Goal: Find specific page/section: Find specific page/section

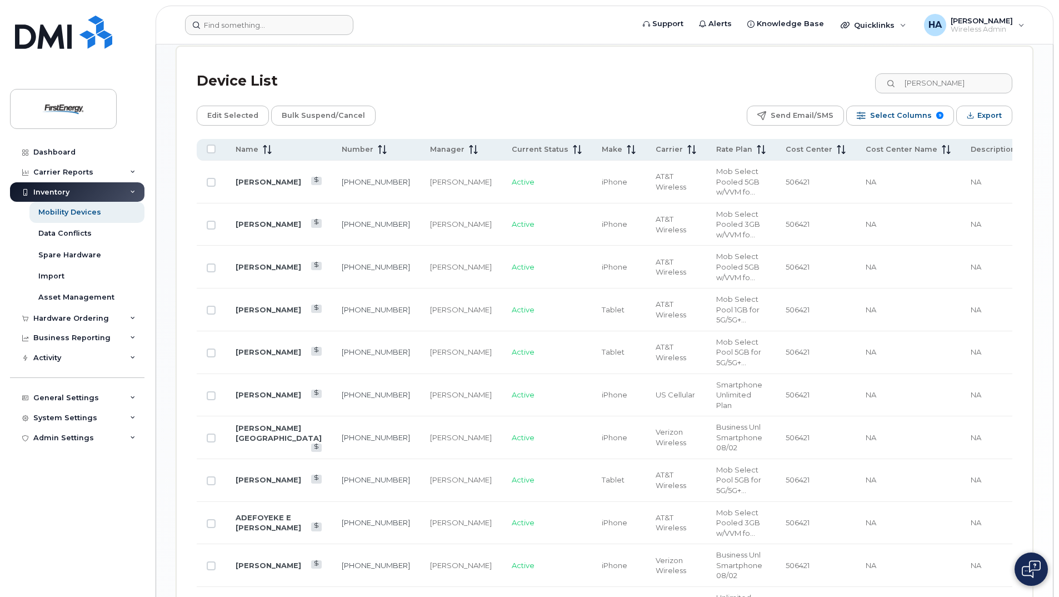
scroll to position [456, 0]
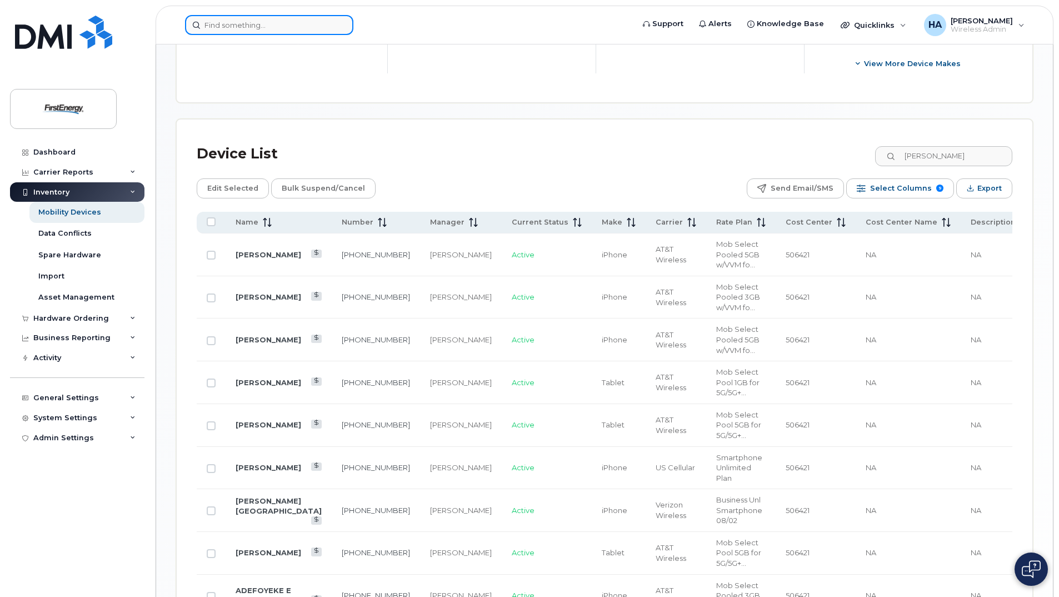
click at [283, 32] on input at bounding box center [269, 25] width 168 height 20
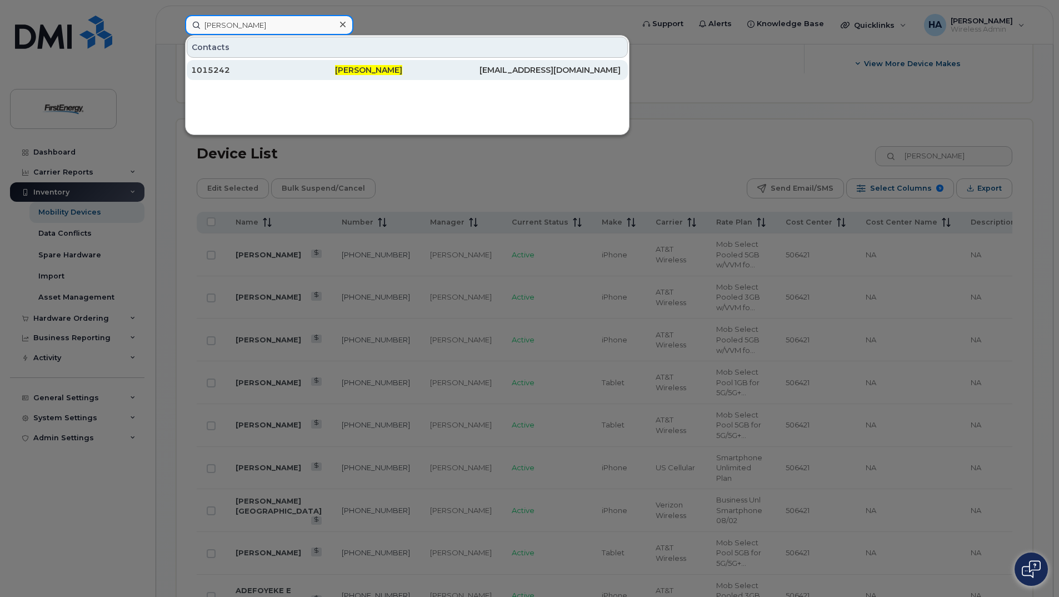
type input "jason lee"
click at [335, 64] on div "1015242" at bounding box center [407, 70] width 144 height 20
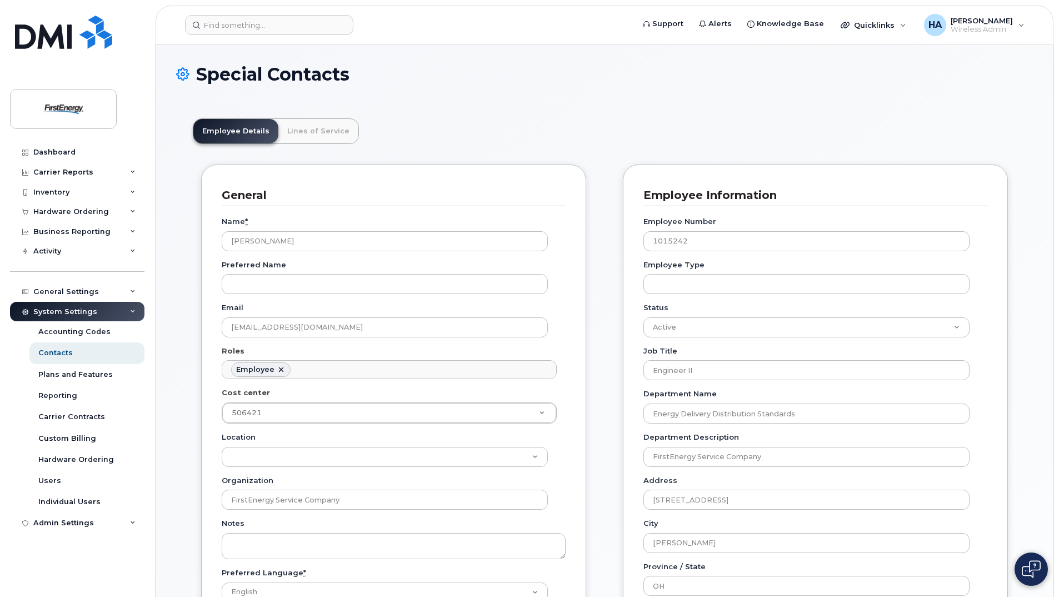
scroll to position [33, 0]
click at [306, 137] on link "Lines of Service" at bounding box center [318, 131] width 80 height 24
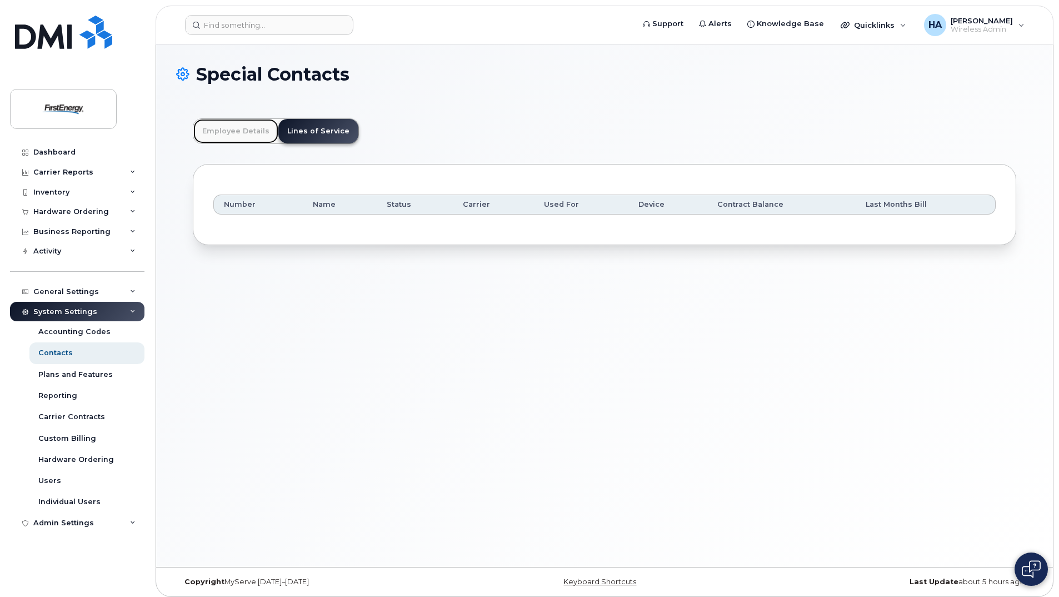
click at [248, 133] on link "Employee Details" at bounding box center [235, 131] width 85 height 24
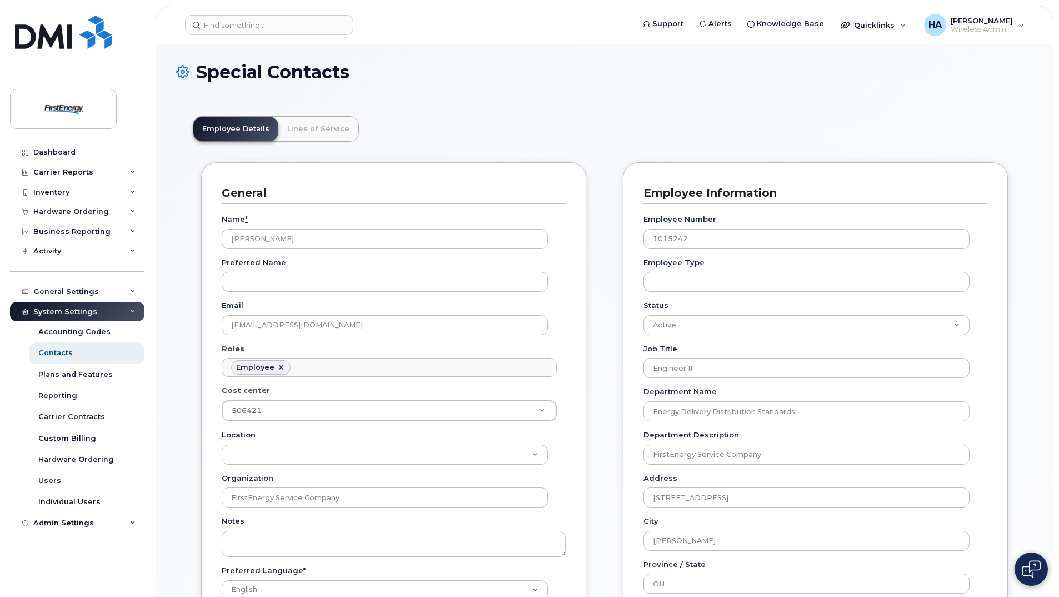
scroll to position [0, 0]
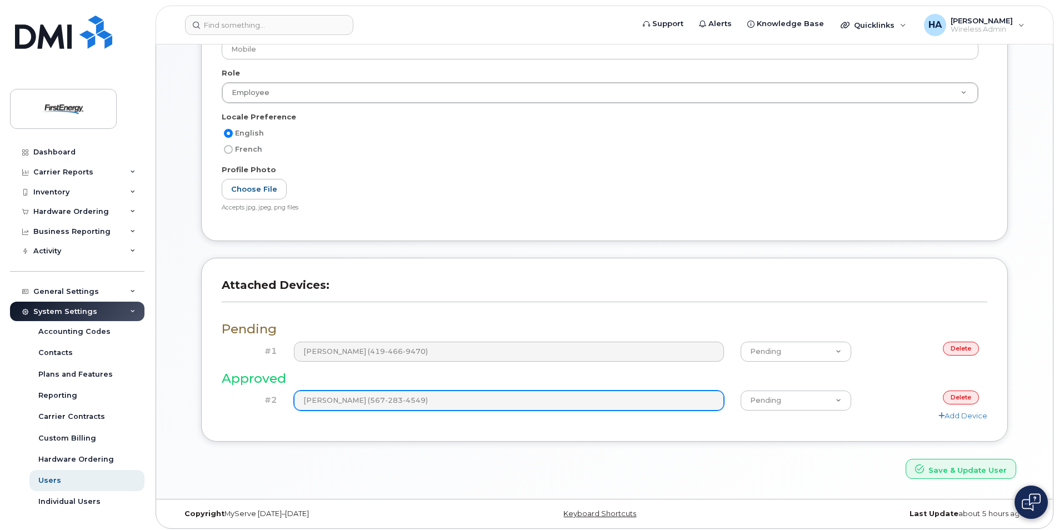
scroll to position [226, 0]
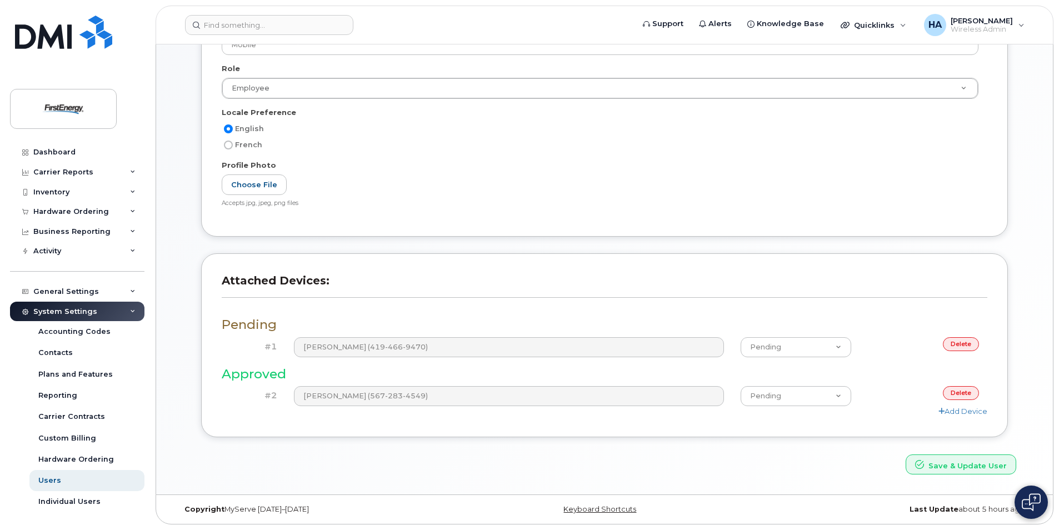
click at [270, 325] on h3 "Pending" at bounding box center [605, 325] width 766 height 14
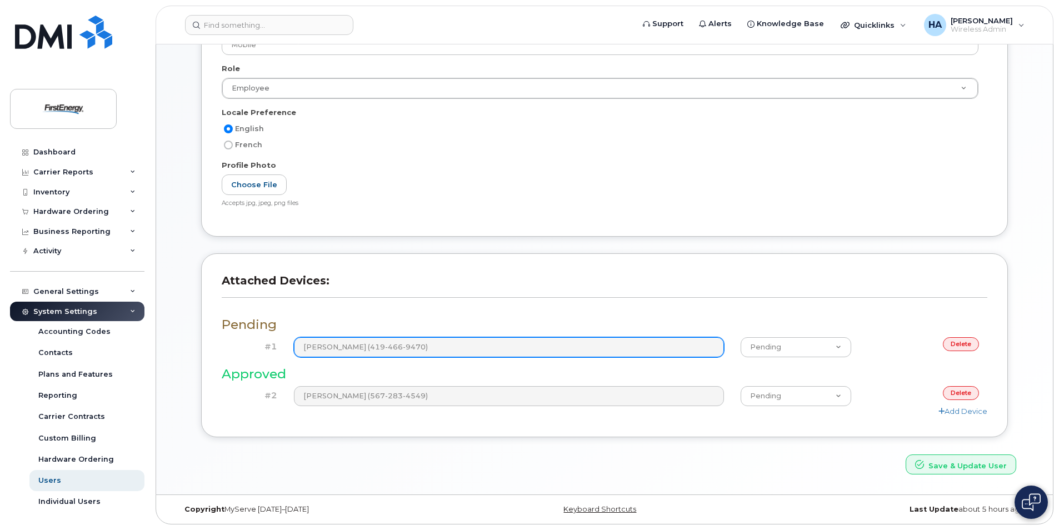
drag, startPoint x: 270, startPoint y: 325, endPoint x: 599, endPoint y: 345, distance: 330.2
click at [271, 326] on h3 "Pending" at bounding box center [605, 325] width 766 height 14
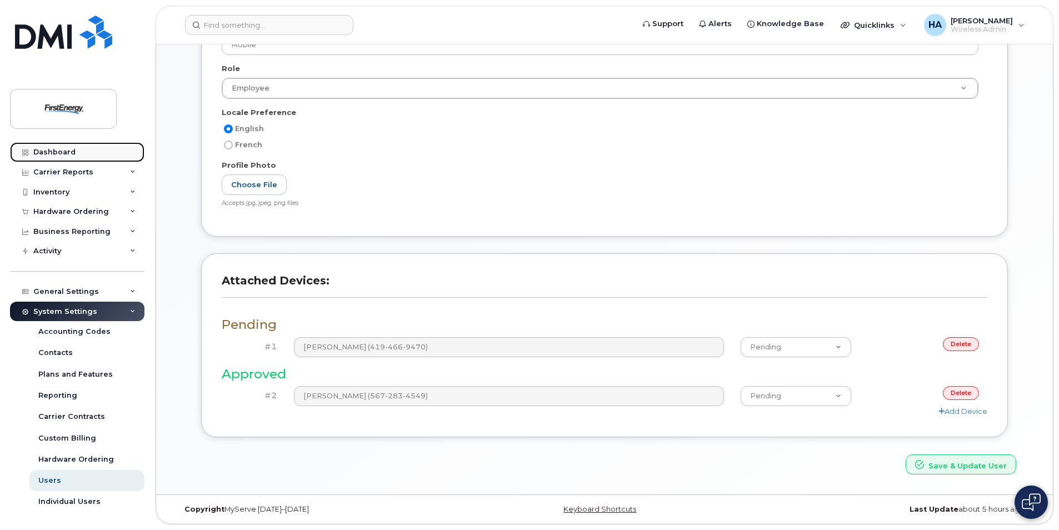
click at [62, 155] on div "Dashboard" at bounding box center [54, 152] width 42 height 9
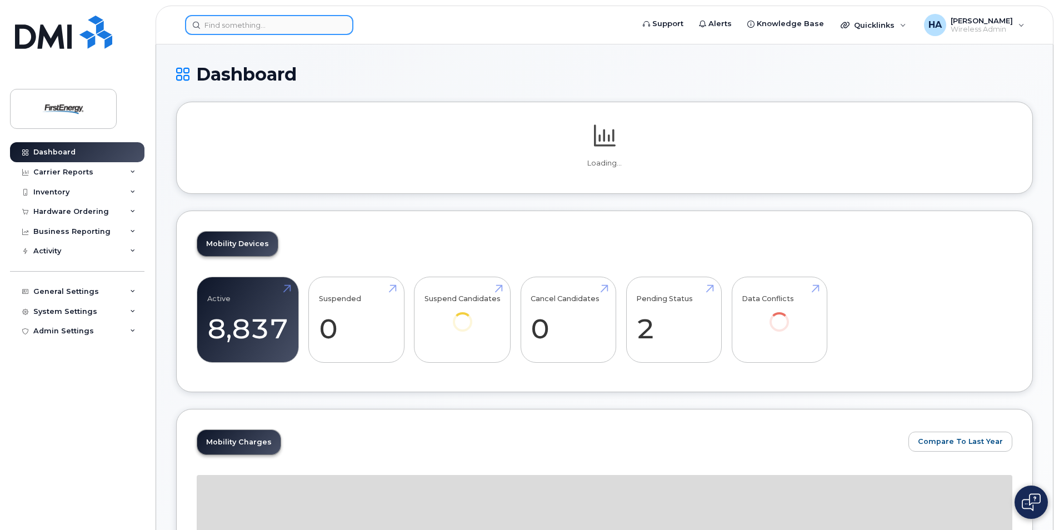
click at [268, 28] on input at bounding box center [269, 25] width 168 height 20
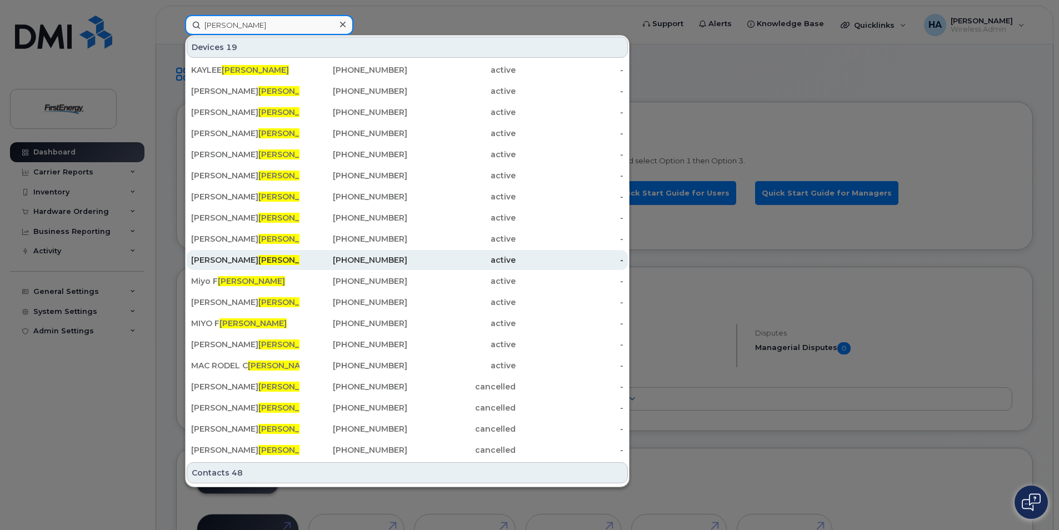
type input "lopez"
click at [234, 258] on div "CARLOS A LOPEZ" at bounding box center [245, 260] width 108 height 11
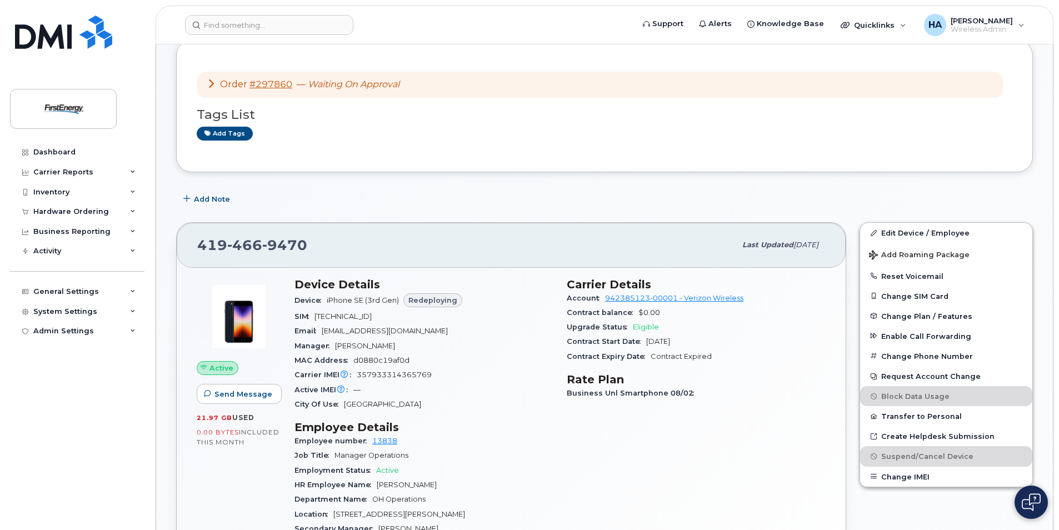
scroll to position [167, 0]
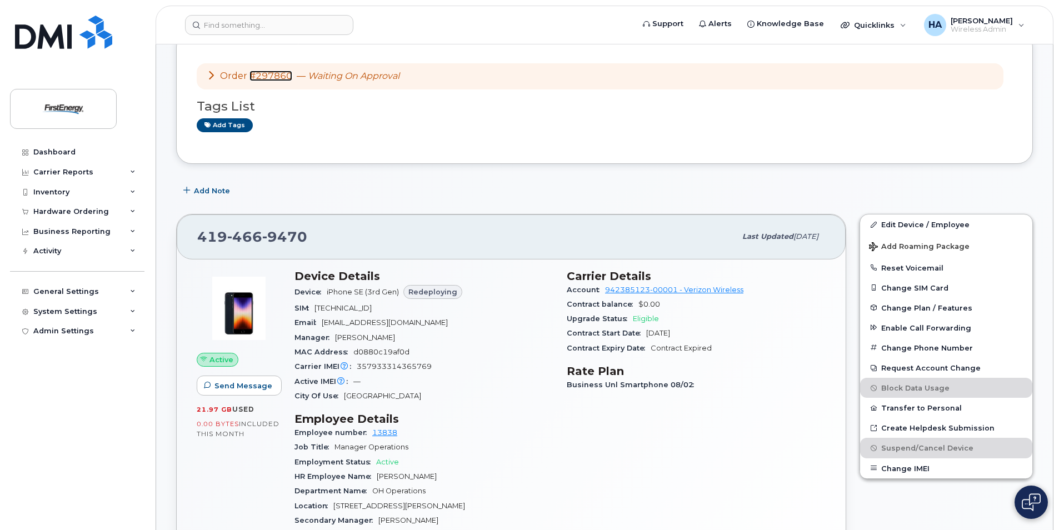
click at [272, 75] on link "#297860" at bounding box center [271, 76] width 43 height 11
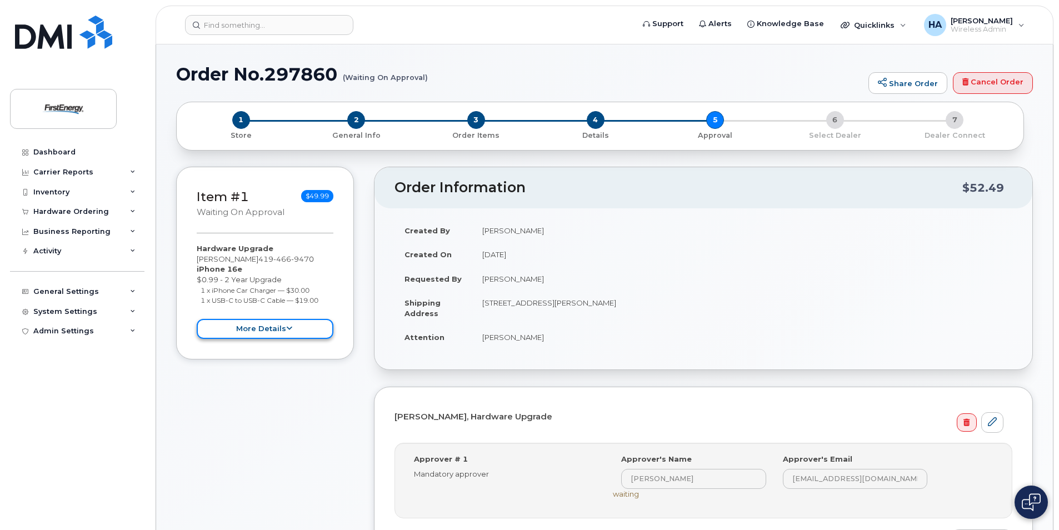
click at [285, 332] on button "more details" at bounding box center [265, 329] width 137 height 21
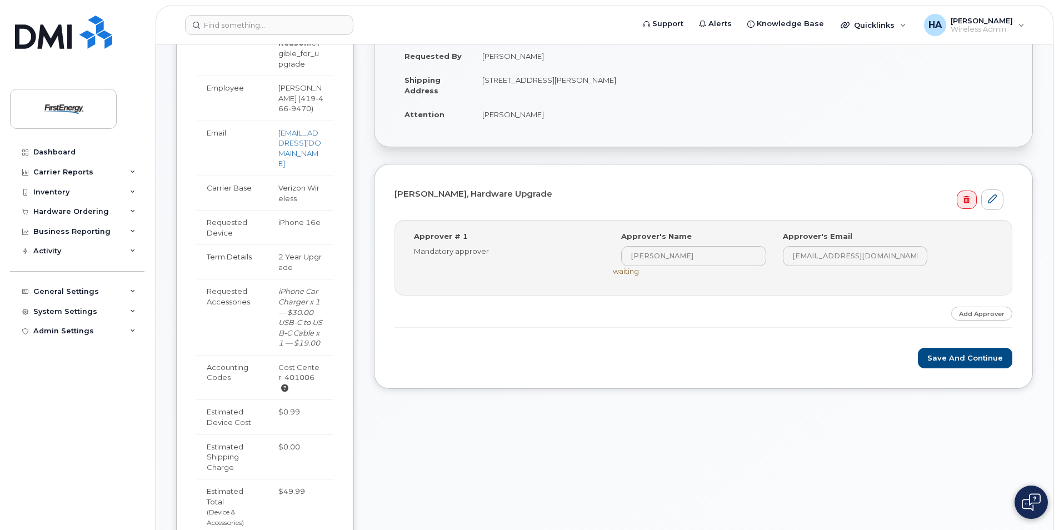
scroll to position [222, 0]
